Goal: Task Accomplishment & Management: Complete application form

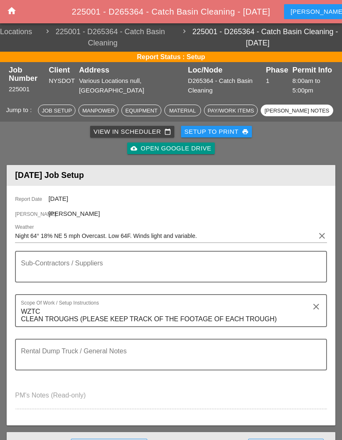
scroll to position [1425, 0]
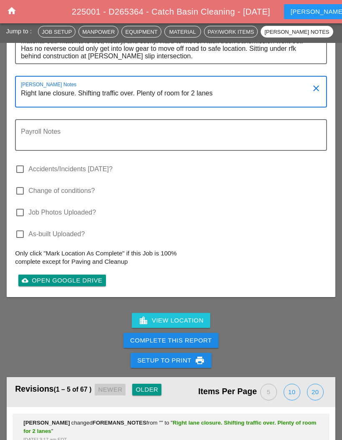
type textarea "Right lane closure. Shifting traffic over. Plenty of room for 2 lanes"
click at [201, 58] on textarea "One man lift in other construction company property. Went and got it out. Conti…" at bounding box center [167, 45] width 293 height 36
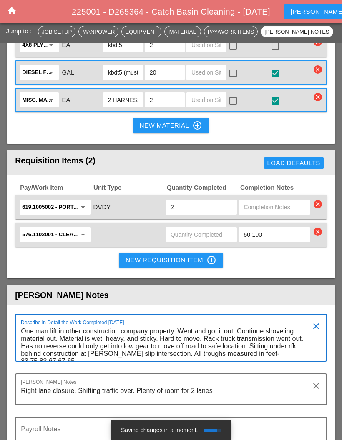
scroll to position [1123, 0]
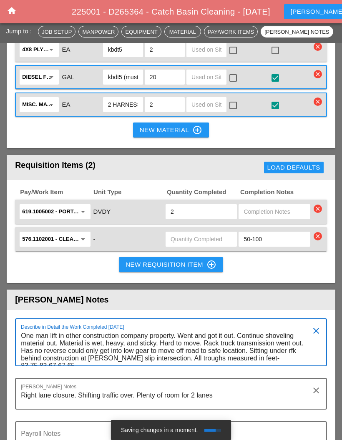
type textarea "One man lift in other construction company property. Went and got it out. Conti…"
click at [213, 234] on input "text" at bounding box center [200, 239] width 61 height 13
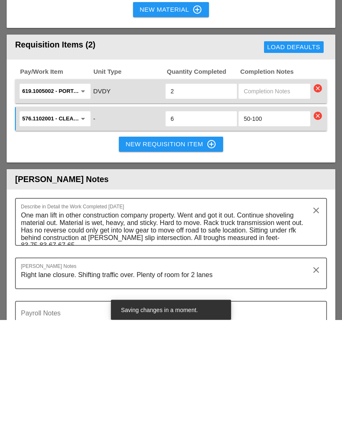
type input "6"
click at [304, 329] on textarea "One man lift in other construction company property. Went and got it out. Conti…" at bounding box center [167, 347] width 293 height 36
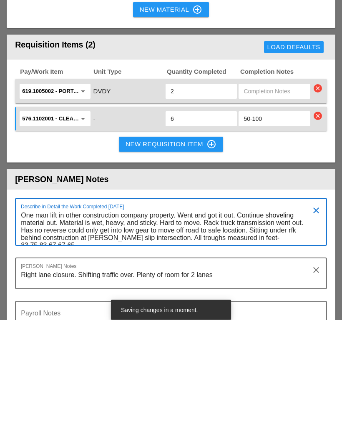
scroll to position [0, 0]
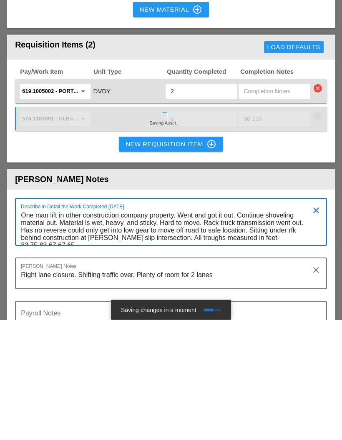
type textarea "One man lift in other construction company property. Went and got it out. Conti…"
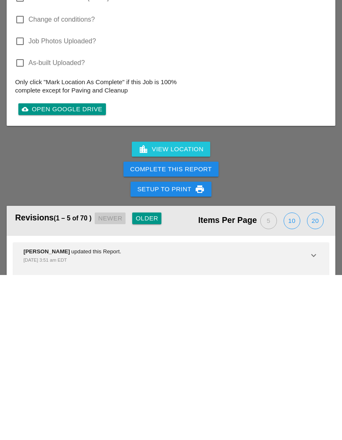
scroll to position [1448, 0]
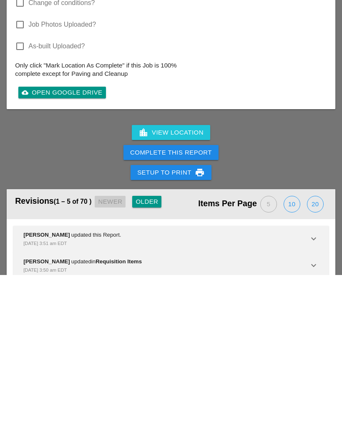
click at [80, 252] on link "cloud_upload Open Google Drive" at bounding box center [61, 258] width 87 height 12
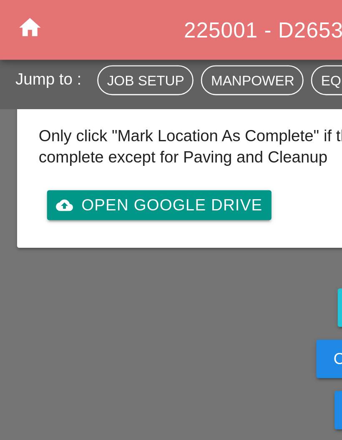
scroll to position [1439, 0]
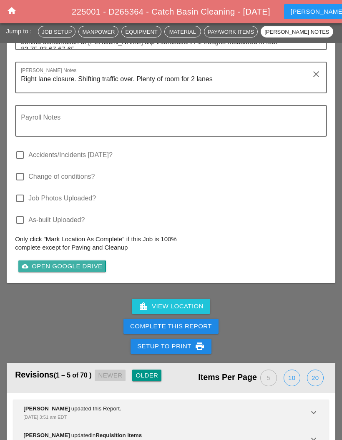
click at [72, 260] on link "cloud_upload Open Google Drive" at bounding box center [61, 266] width 87 height 12
